Goal: Task Accomplishment & Management: Manage account settings

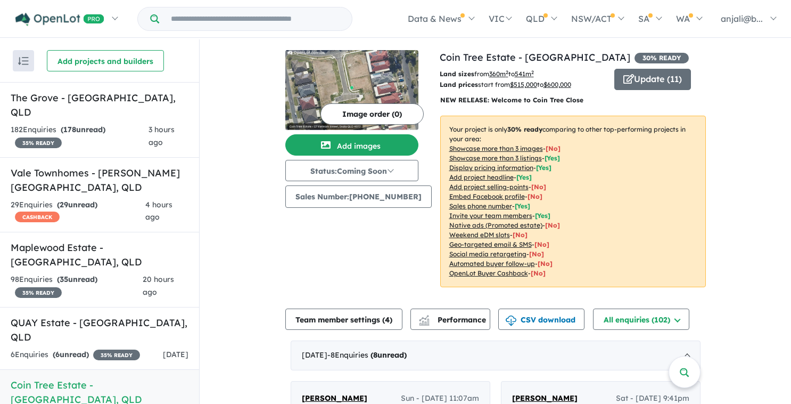
click at [102, 378] on h5 "Coin Tree Estate - [GEOGRAPHIC_DATA] , [GEOGRAPHIC_DATA]" at bounding box center [100, 392] width 178 height 29
click at [127, 378] on h5 "Coin Tree Estate - [GEOGRAPHIC_DATA] , [GEOGRAPHIC_DATA]" at bounding box center [100, 392] width 178 height 29
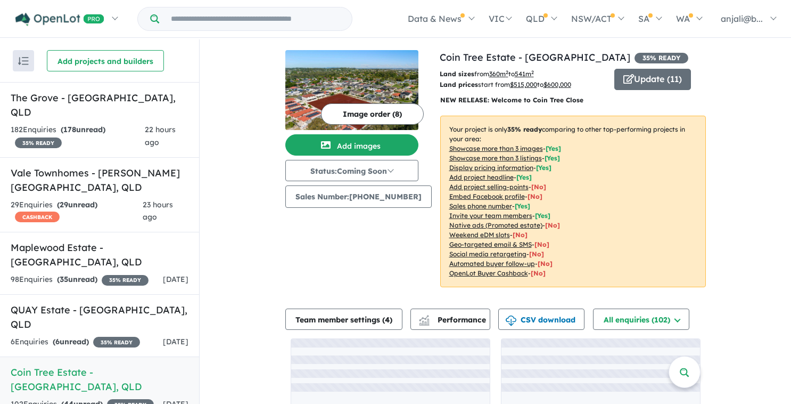
click at [365, 88] on img at bounding box center [351, 90] width 133 height 80
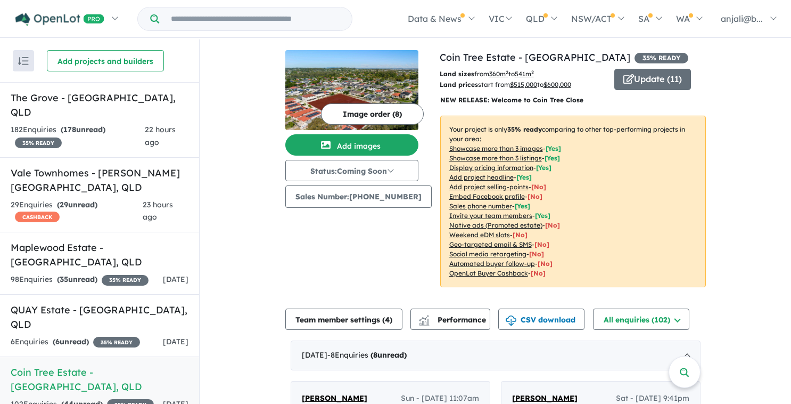
click at [357, 113] on button "Image order ( 8 )" at bounding box center [372, 113] width 103 height 21
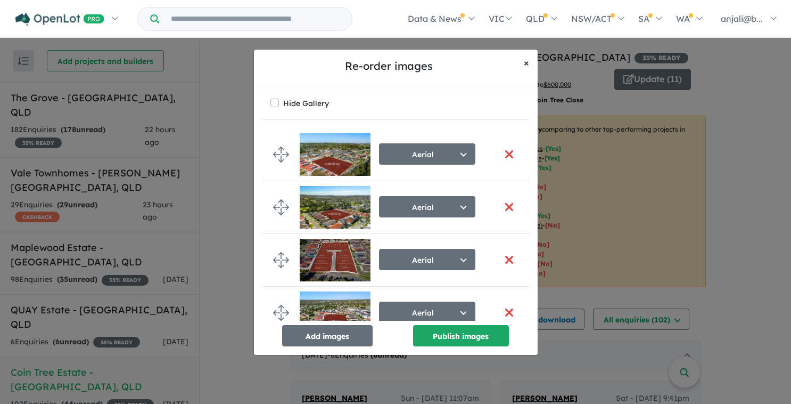
click at [526, 62] on span "×" at bounding box center [526, 62] width 5 height 12
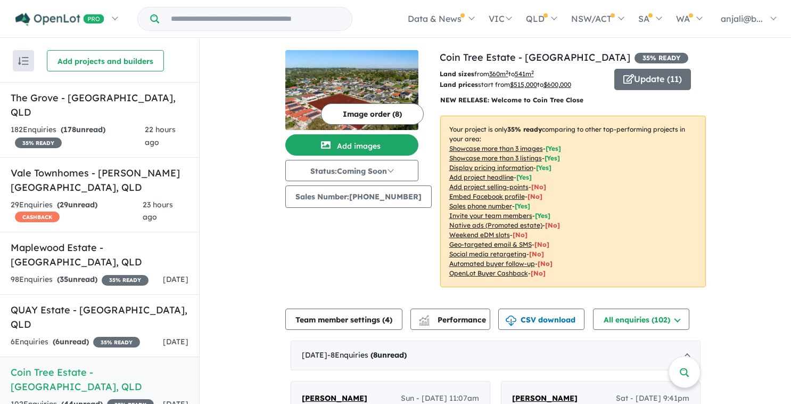
click at [411, 108] on button "Image order ( 8 )" at bounding box center [372, 113] width 103 height 21
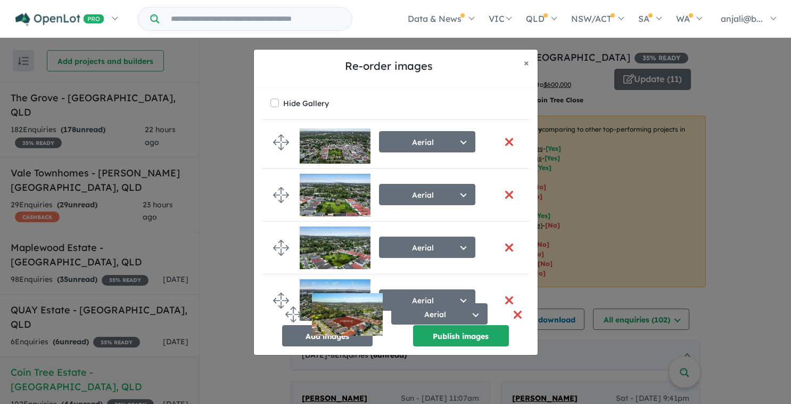
scroll to position [233, 0]
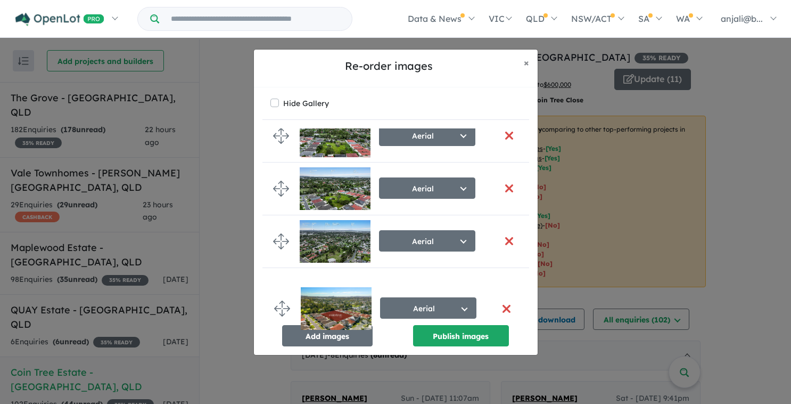
drag, startPoint x: 282, startPoint y: 205, endPoint x: 283, endPoint y: 306, distance: 101.2
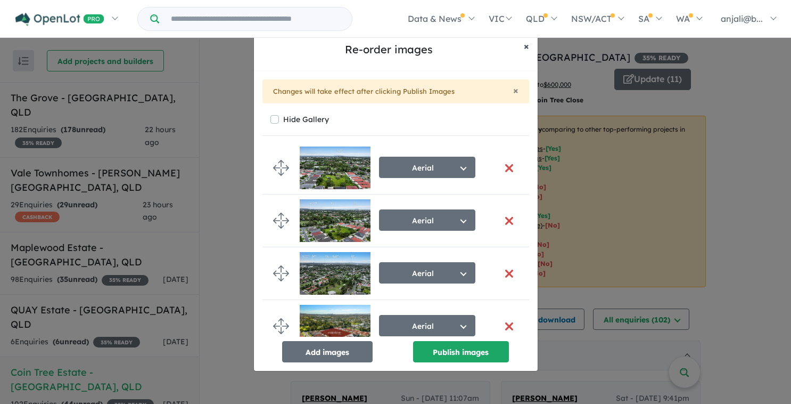
drag, startPoint x: 529, startPoint y: 44, endPoint x: 524, endPoint y: 61, distance: 17.2
click at [524, 61] on div "Re-order images × Close" at bounding box center [396, 52] width 284 height 38
click at [525, 49] on span "×" at bounding box center [526, 46] width 5 height 12
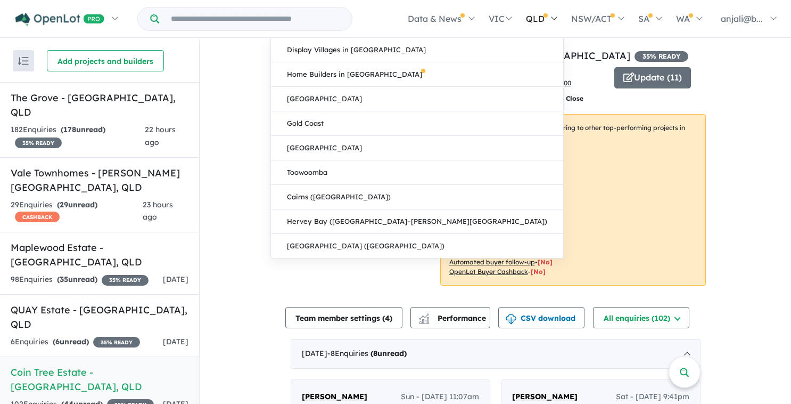
scroll to position [1, 0]
